Goal: Information Seeking & Learning: Find specific page/section

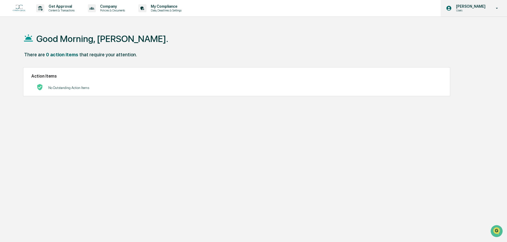
click at [486, 7] on p "[PERSON_NAME]" at bounding box center [470, 6] width 36 height 4
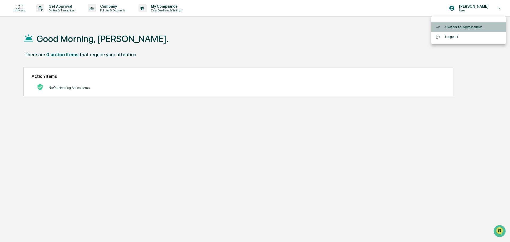
click at [465, 28] on li "Switch to Admin view..." at bounding box center [468, 27] width 74 height 10
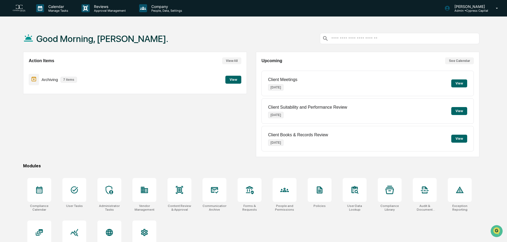
click at [229, 79] on button "View" at bounding box center [233, 80] width 16 height 8
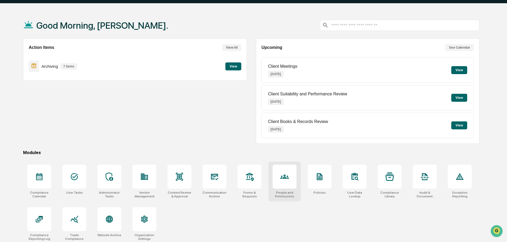
scroll to position [25, 0]
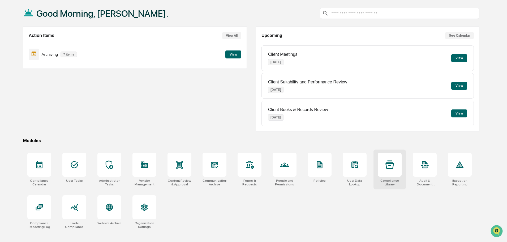
click at [393, 169] on div at bounding box center [390, 165] width 24 height 24
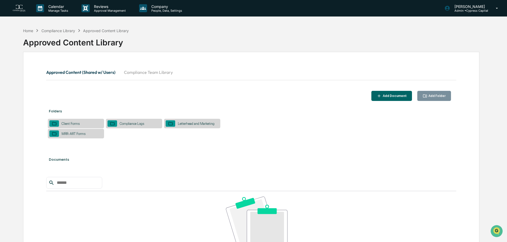
click at [142, 75] on button "Compliance Team Library" at bounding box center [148, 72] width 57 height 13
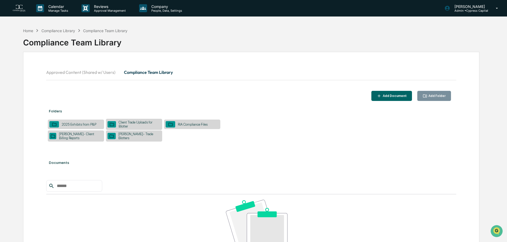
click at [73, 135] on div "[PERSON_NAME]- Client Billing Reports" at bounding box center [79, 136] width 46 height 8
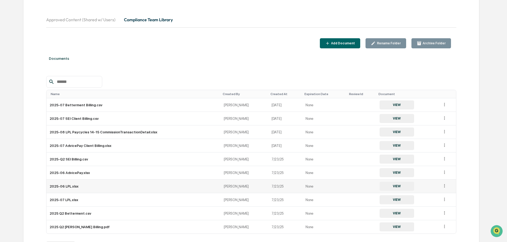
scroll to position [53, 0]
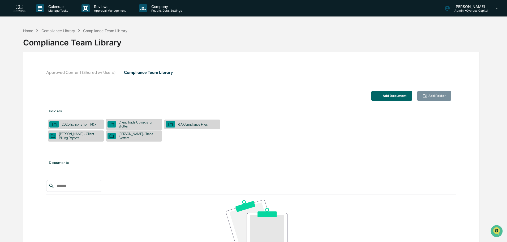
click at [133, 125] on div "Client Trade Uploads for Blotter" at bounding box center [138, 124] width 45 height 8
click at [84, 138] on div "[PERSON_NAME]- Client Billing Reports" at bounding box center [76, 135] width 56 height 11
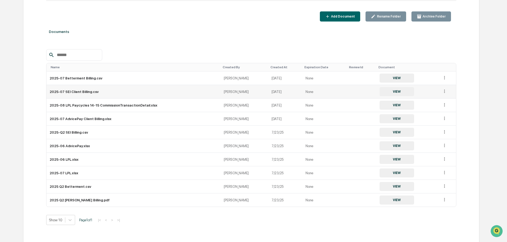
scroll to position [80, 0]
click at [389, 75] on button "VIEW" at bounding box center [397, 77] width 35 height 9
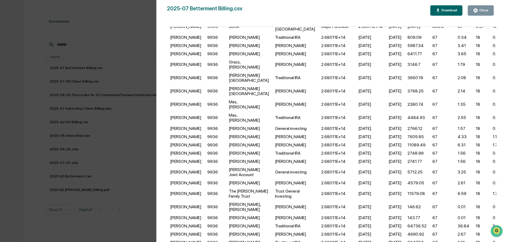
scroll to position [82, 0]
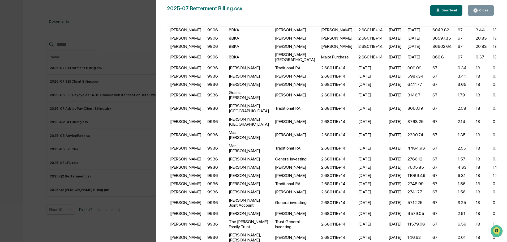
click at [487, 13] on div "Close" at bounding box center [480, 10] width 15 height 5
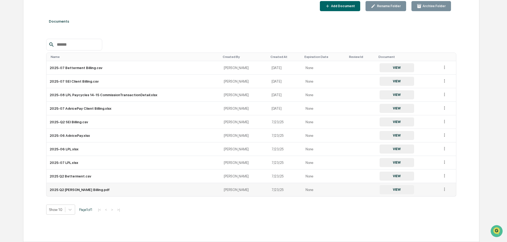
click at [96, 188] on td "2025 Q2 [PERSON_NAME] Billing.pdf" at bounding box center [133, 189] width 174 height 13
click at [393, 188] on button "VIEW" at bounding box center [397, 189] width 35 height 9
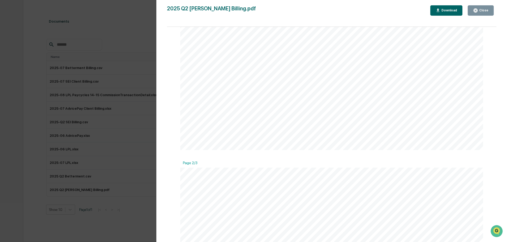
scroll to position [263, 0]
click at [483, 9] on div "Close" at bounding box center [483, 10] width 10 height 4
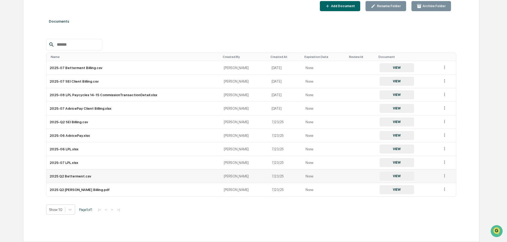
click at [91, 176] on td "2025 Q2 Betterment.csv" at bounding box center [133, 176] width 174 height 14
click at [78, 175] on td "2025 Q2 Betterment.csv" at bounding box center [133, 176] width 174 height 14
click at [384, 173] on button "VIEW" at bounding box center [397, 175] width 35 height 9
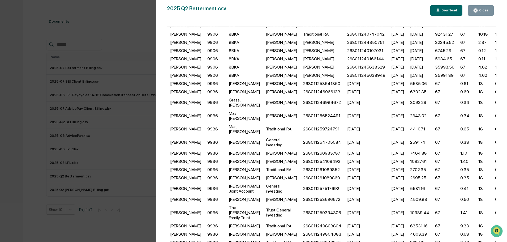
scroll to position [0, 0]
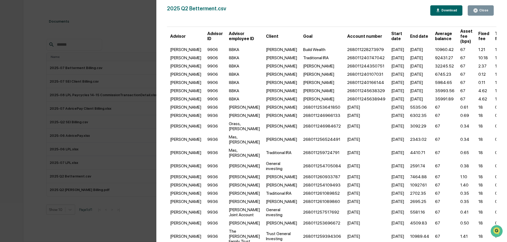
click at [483, 11] on div "Close" at bounding box center [483, 10] width 10 height 4
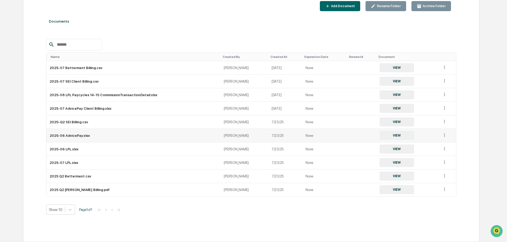
click at [83, 136] on td "2025-06 AdvicePay.xlsx" at bounding box center [133, 136] width 174 height 14
click at [400, 135] on button "VIEW" at bounding box center [397, 135] width 35 height 9
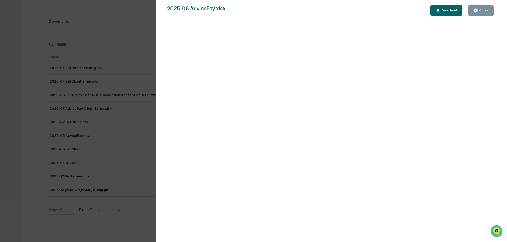
click at [477, 8] on button "Close" at bounding box center [481, 10] width 26 height 10
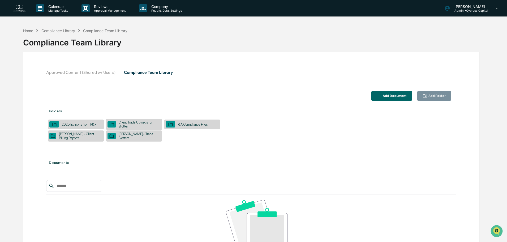
click at [200, 124] on div "RIA Compliance Files" at bounding box center [192, 124] width 35 height 4
click at [85, 136] on div "[PERSON_NAME]- Client Billing Reports" at bounding box center [79, 136] width 46 height 8
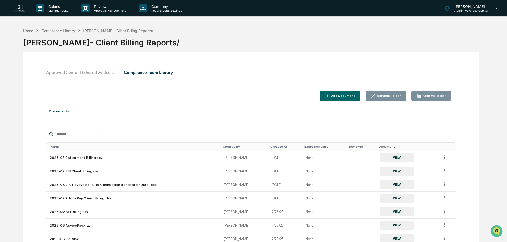
scroll to position [90, 0]
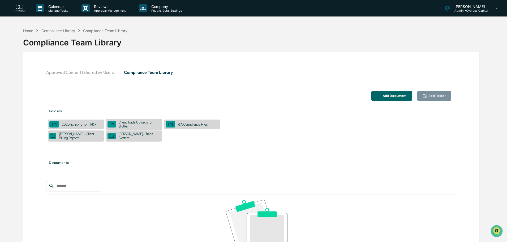
click at [126, 122] on div "Client Trade Uploads for Blotter" at bounding box center [138, 124] width 45 height 8
click at [126, 136] on div "[PERSON_NAME]- Trade Blotters" at bounding box center [138, 136] width 45 height 8
click at [86, 137] on div "[PERSON_NAME]- Client Billing Reports" at bounding box center [79, 136] width 46 height 8
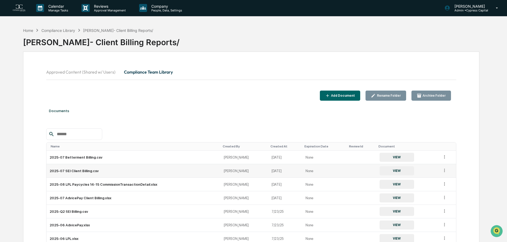
scroll to position [80, 0]
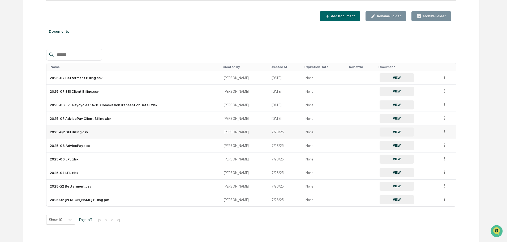
click at [383, 135] on button "VIEW" at bounding box center [397, 131] width 35 height 9
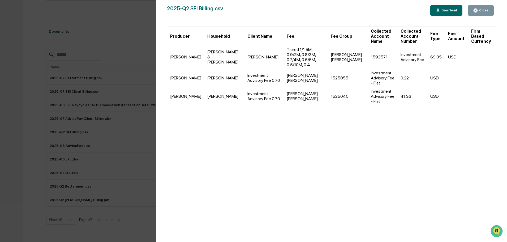
click at [480, 11] on div "Close" at bounding box center [483, 10] width 10 height 4
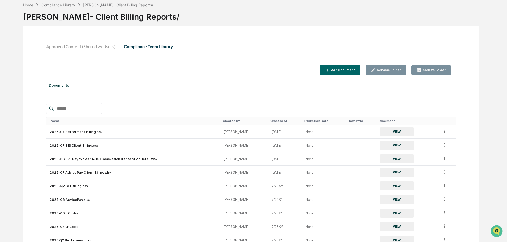
scroll to position [0, 0]
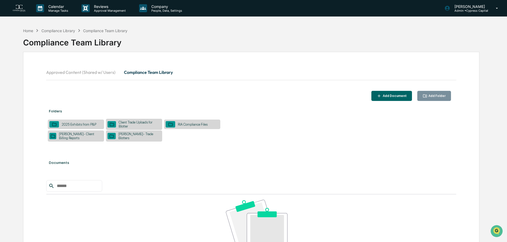
click at [81, 137] on div "[PERSON_NAME]- Client Billing Reports" at bounding box center [79, 136] width 46 height 8
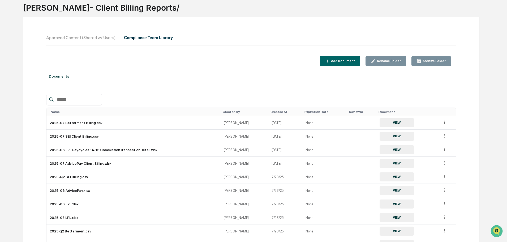
scroll to position [90, 0]
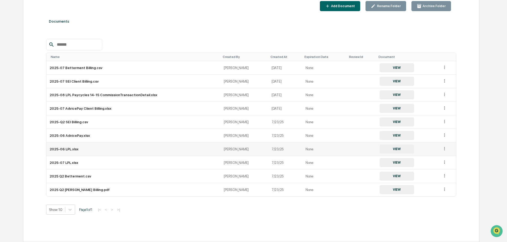
click at [387, 148] on button "VIEW" at bounding box center [397, 148] width 35 height 9
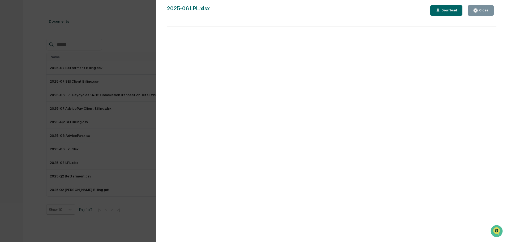
click at [483, 9] on div "Close" at bounding box center [483, 10] width 10 height 4
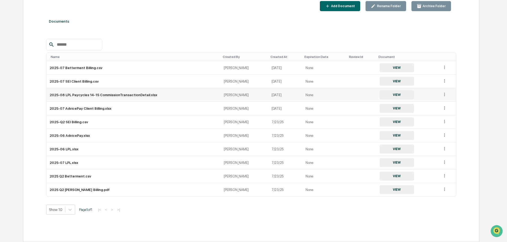
click at [386, 94] on button "VIEW" at bounding box center [397, 94] width 35 height 9
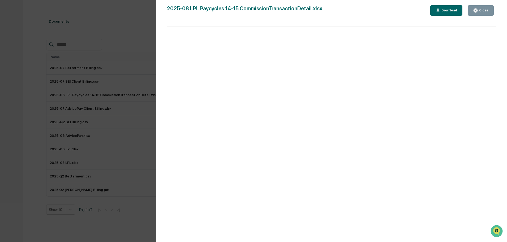
click at [479, 10] on div "Close" at bounding box center [483, 10] width 10 height 4
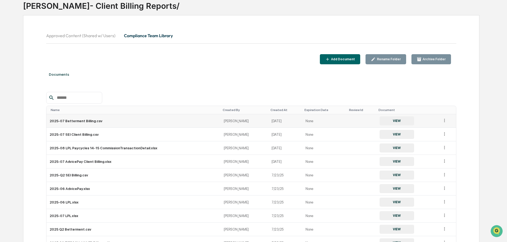
scroll to position [0, 0]
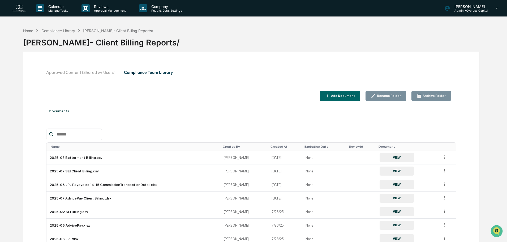
click at [91, 74] on button "Approved Content (Shared w/ Users)" at bounding box center [83, 72] width 74 height 13
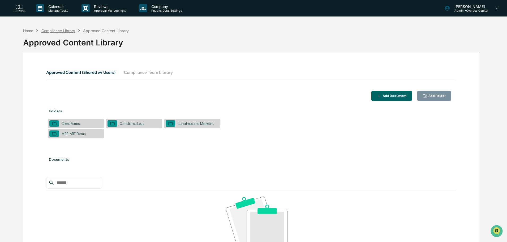
click at [60, 31] on div "Compliance Library" at bounding box center [58, 30] width 34 height 5
click at [68, 31] on div "Compliance Library" at bounding box center [58, 30] width 34 height 5
click at [147, 73] on button "Compliance Team Library" at bounding box center [148, 72] width 57 height 13
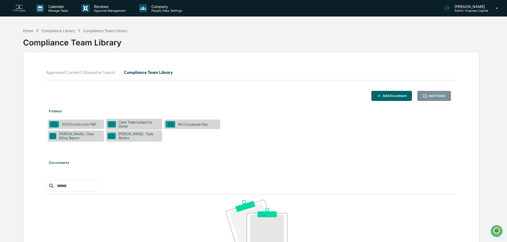
click at [134, 126] on div "Client Trade Uploads for Blotter" at bounding box center [138, 124] width 45 height 8
click at [82, 135] on div "[PERSON_NAME]- Client Billing Reports" at bounding box center [79, 136] width 46 height 8
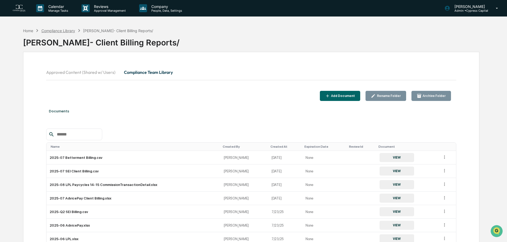
click at [60, 31] on div "Compliance Library" at bounding box center [58, 30] width 34 height 5
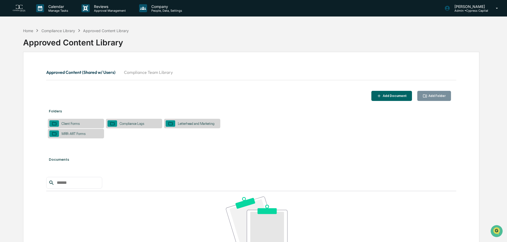
click at [138, 70] on button "Compliance Team Library" at bounding box center [148, 72] width 57 height 13
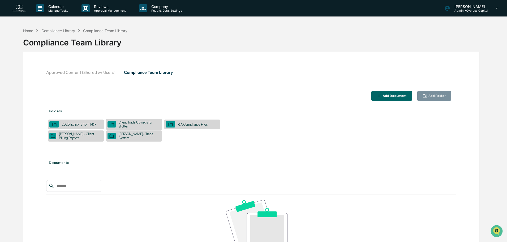
click at [140, 135] on div "[PERSON_NAME]- Trade Blotters" at bounding box center [138, 136] width 45 height 8
click at [87, 132] on div "[PERSON_NAME]- Client Billing Reports" at bounding box center [76, 135] width 56 height 11
